Goal: Task Accomplishment & Management: Manage account settings

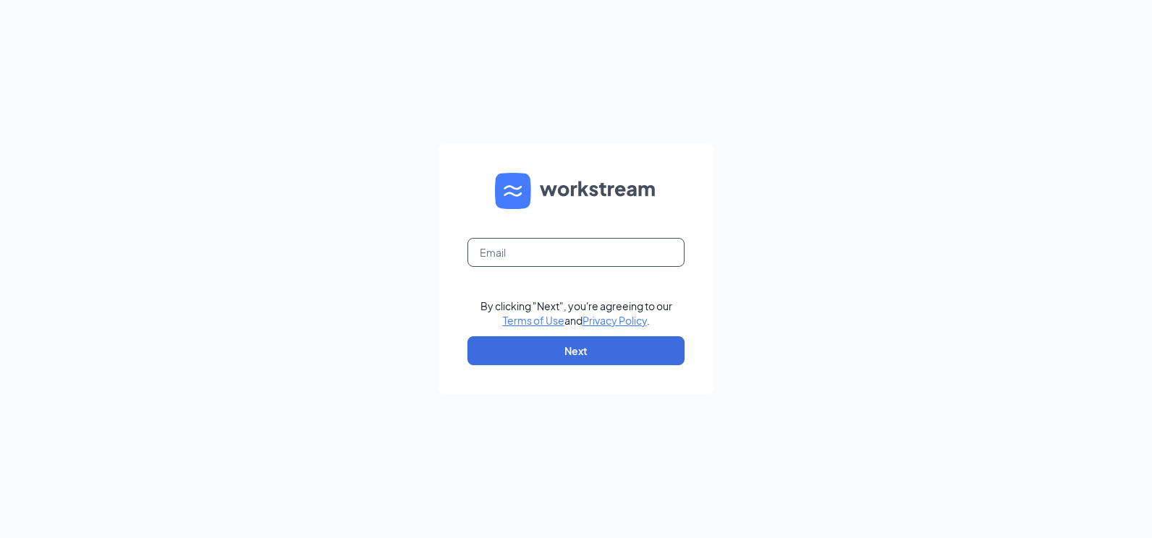
click at [528, 252] on input "text" at bounding box center [576, 252] width 217 height 29
type input "W"
type input "creolehouse@creolecuisine.com"
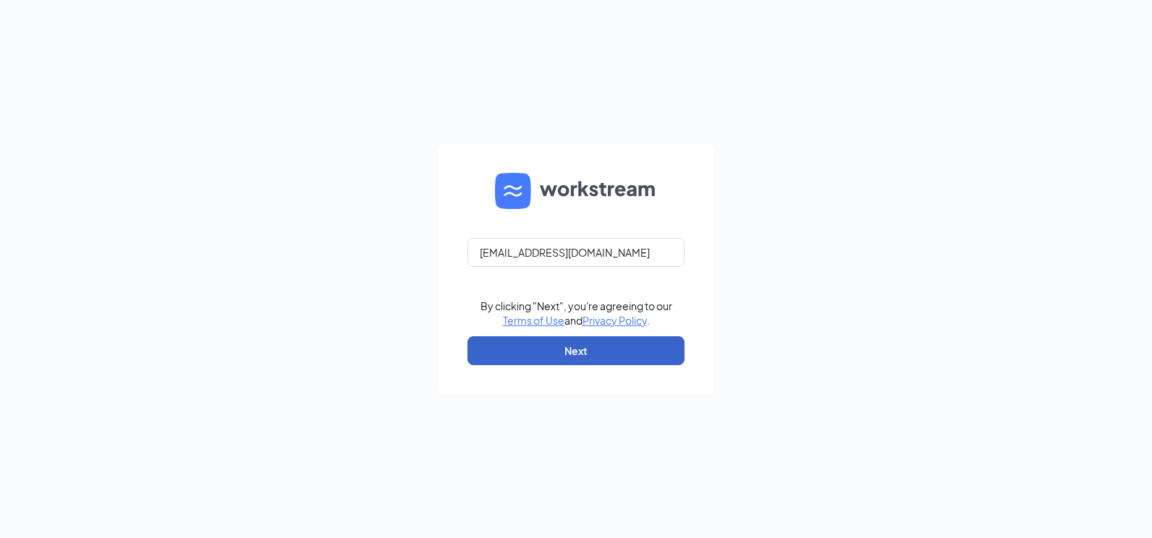
click at [575, 350] on button "Next" at bounding box center [576, 351] width 217 height 29
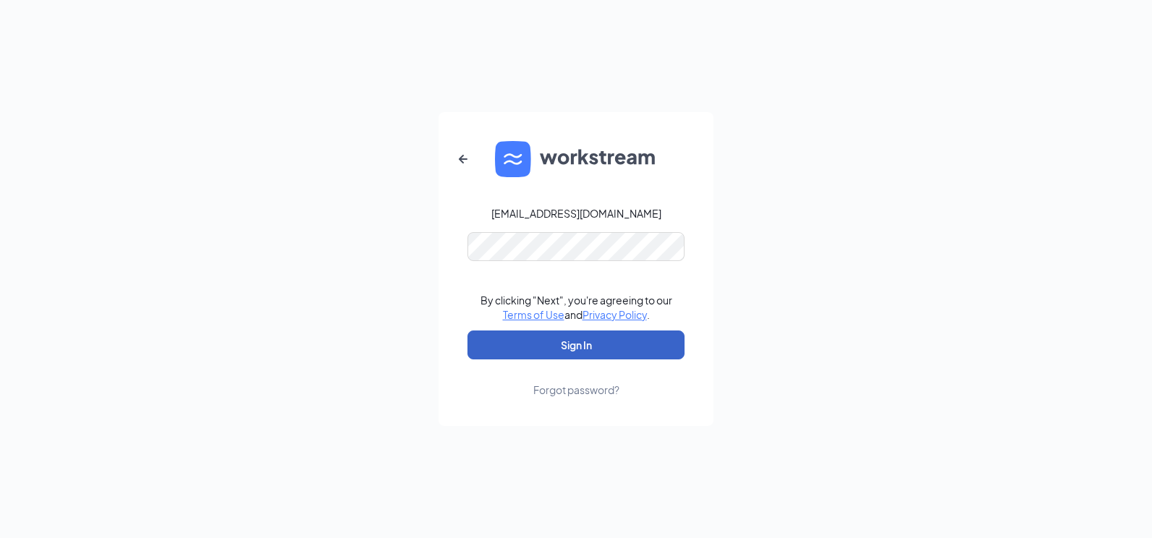
click at [583, 345] on button "Sign In" at bounding box center [576, 345] width 217 height 29
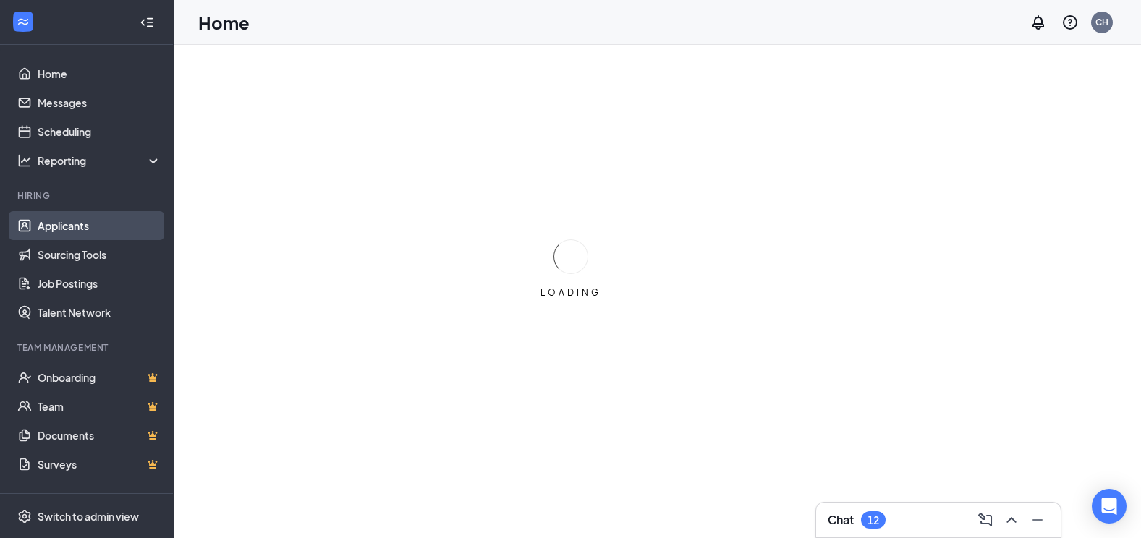
click at [72, 224] on link "Applicants" at bounding box center [100, 225] width 124 height 29
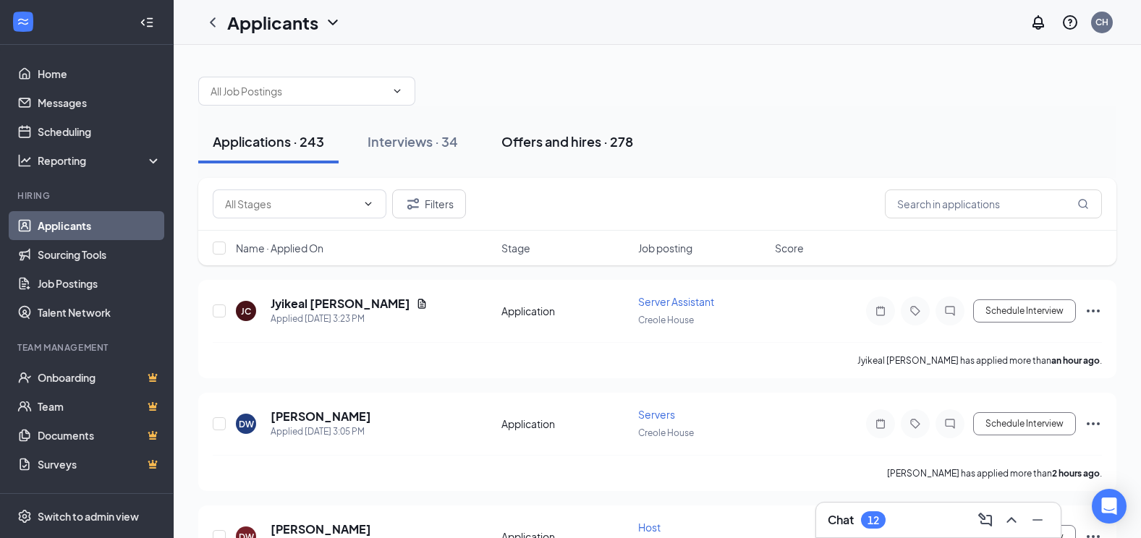
click at [557, 146] on div "Offers and hires · 278" at bounding box center [568, 141] width 132 height 18
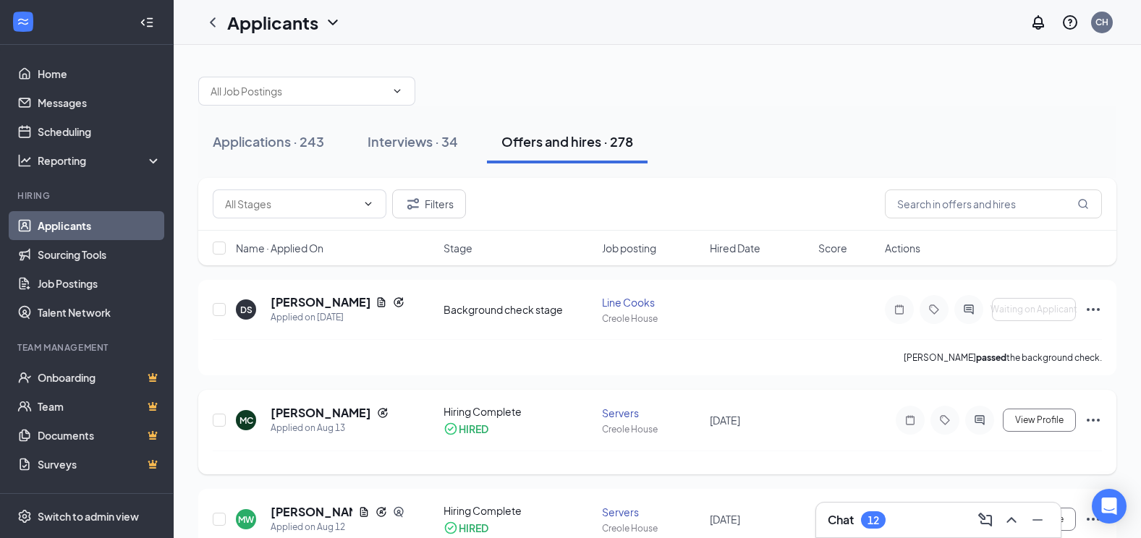
click at [624, 415] on div "Servers" at bounding box center [652, 413] width 100 height 14
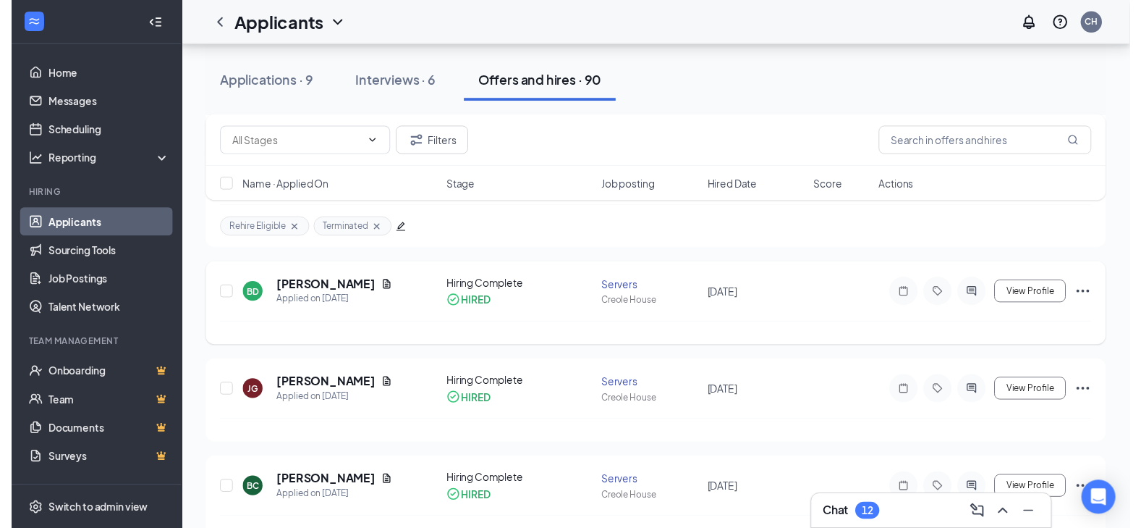
scroll to position [434, 0]
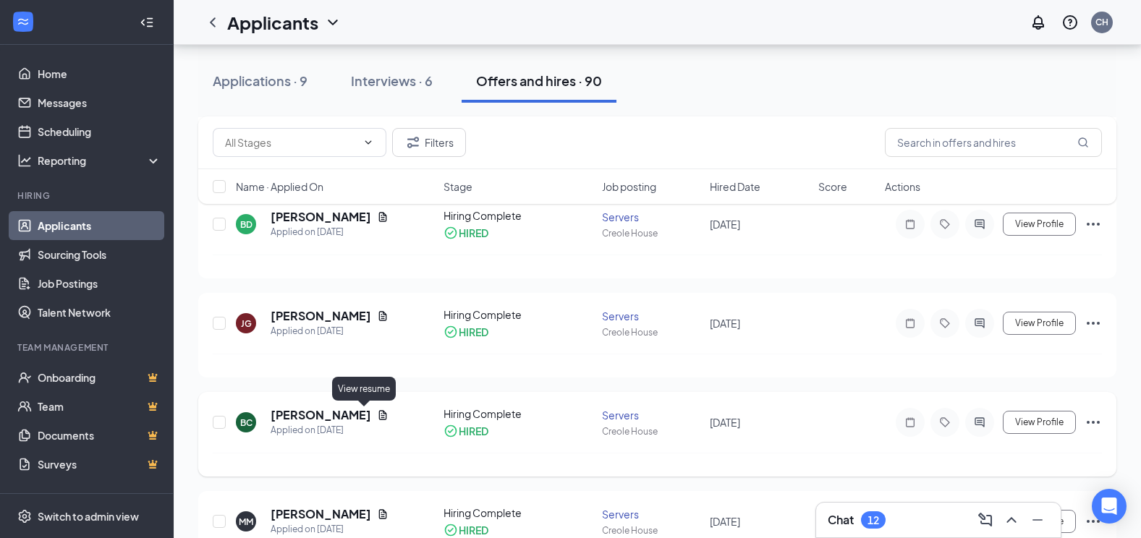
click at [377, 415] on icon "Document" at bounding box center [383, 416] width 12 height 12
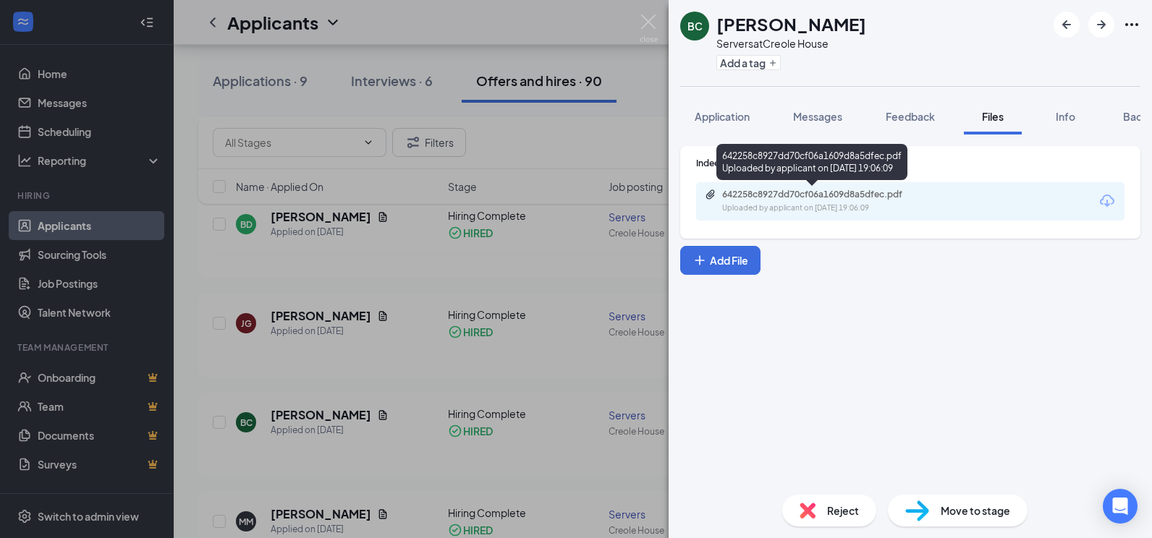
click at [882, 203] on div "Uploaded by applicant on [DATE] 19:06:09" at bounding box center [830, 209] width 217 height 12
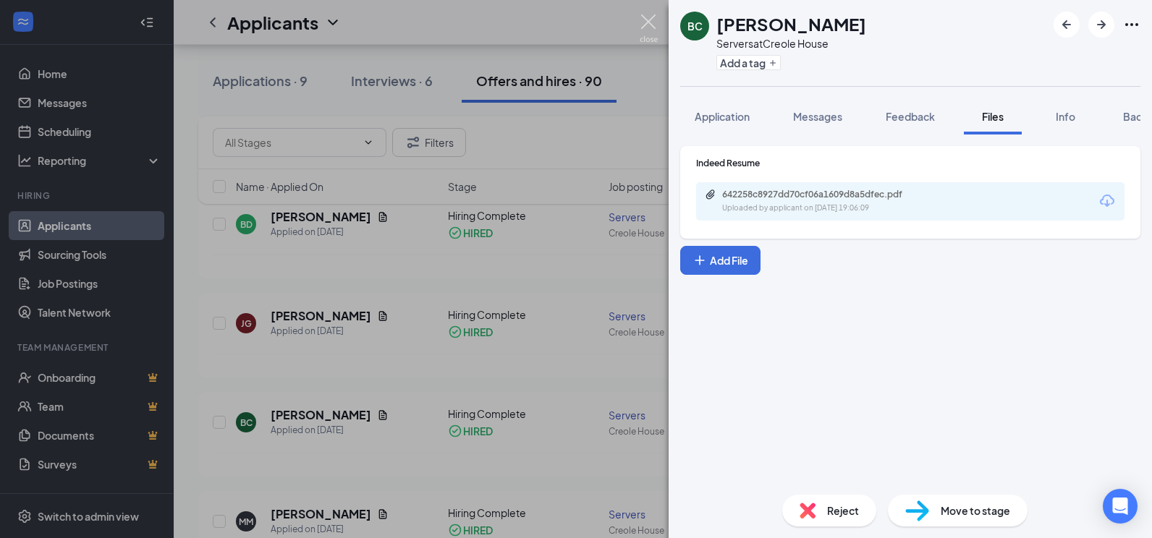
click at [651, 17] on img at bounding box center [649, 28] width 18 height 28
